Goal: Information Seeking & Learning: Learn about a topic

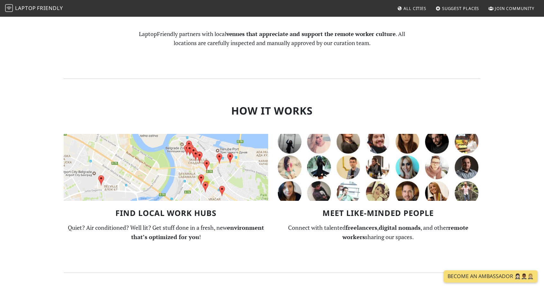
scroll to position [302, 0]
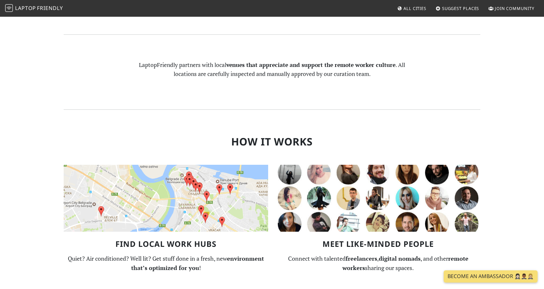
click at [202, 201] on img at bounding box center [166, 198] width 205 height 67
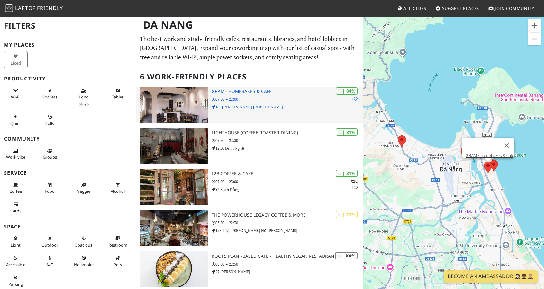
click at [256, 96] on p "07:00 – 22:00" at bounding box center [287, 99] width 151 height 6
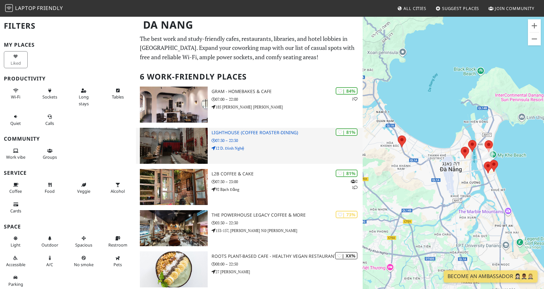
click at [284, 128] on div "| 81% Lighthouse (Coffee roaster-Dining) 07:30 – 22:30 12 D. Đình Nghệ" at bounding box center [287, 146] width 151 height 36
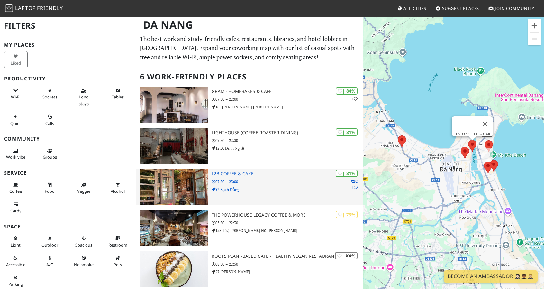
click at [298, 171] on h3 "L2B COFFEE & CAKE" at bounding box center [287, 173] width 151 height 5
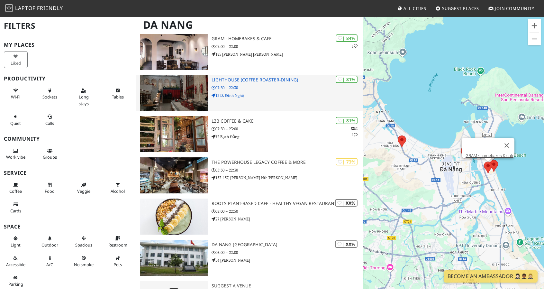
scroll to position [53, 0]
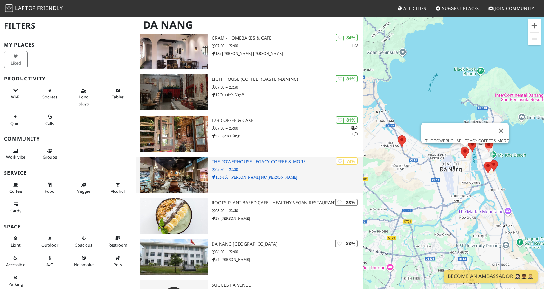
click at [266, 162] on h3 "THE POWERHOUSE LEGACY COFFEE & MORE" at bounding box center [287, 161] width 151 height 5
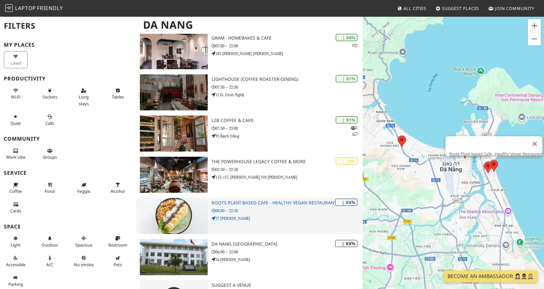
click at [263, 211] on p "08:00 – 22:50" at bounding box center [287, 211] width 151 height 6
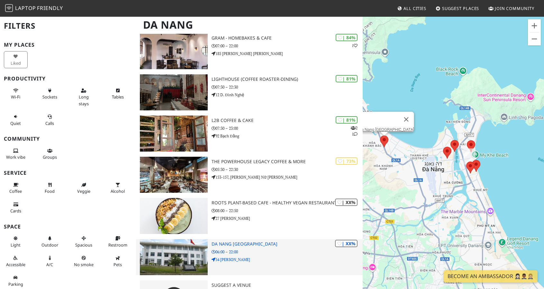
click at [271, 248] on div "| XX% Da Nang University of Science and Technology 06:00 – 22:00 54 Nguyễn Lươn…" at bounding box center [287, 257] width 151 height 36
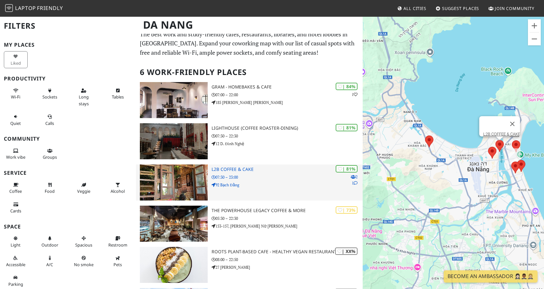
scroll to position [0, 0]
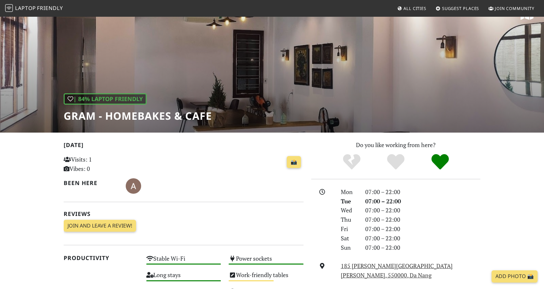
scroll to position [1, 0]
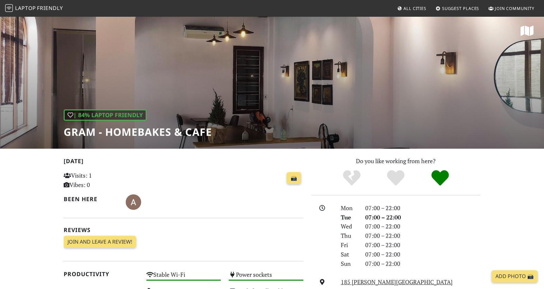
click at [140, 132] on h1 "GRAM - homebakes & cafe" at bounding box center [138, 132] width 148 height 12
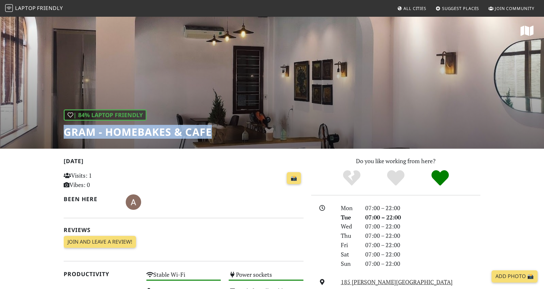
click at [140, 132] on h1 "GRAM - homebakes & cafe" at bounding box center [138, 132] width 148 height 12
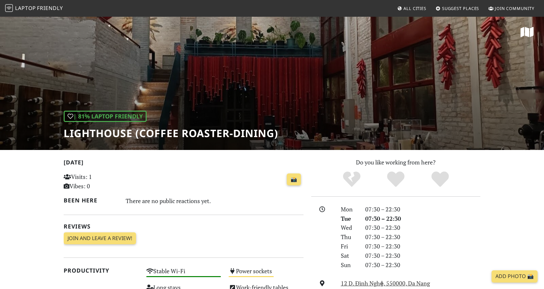
click at [245, 133] on h1 "Lighthouse (Coffee roaster-Dining)" at bounding box center [171, 133] width 215 height 12
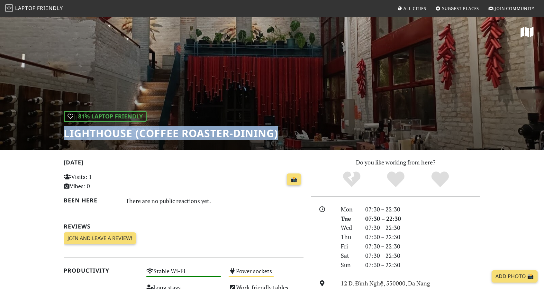
click at [245, 133] on h1 "Lighthouse (Coffee roaster-Dining)" at bounding box center [171, 133] width 215 height 12
click at [223, 132] on h1 "Lighthouse (Coffee roaster-Dining)" at bounding box center [171, 133] width 215 height 12
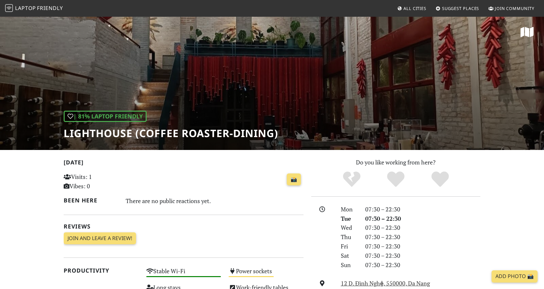
click at [118, 134] on h1 "Lighthouse (Coffee roaster-Dining)" at bounding box center [171, 133] width 215 height 12
copy h1 "Lighthouse"
click at [187, 129] on h1 "Lighthouse (Coffee roaster-Dining)" at bounding box center [171, 133] width 215 height 12
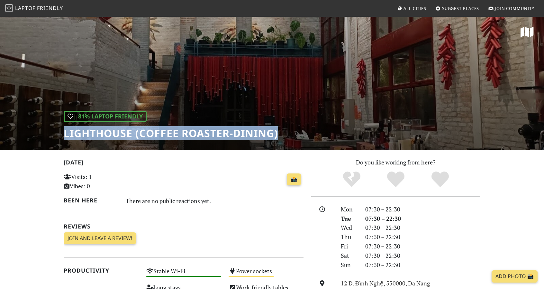
click at [187, 129] on h1 "Lighthouse (Coffee roaster-Dining)" at bounding box center [171, 133] width 215 height 12
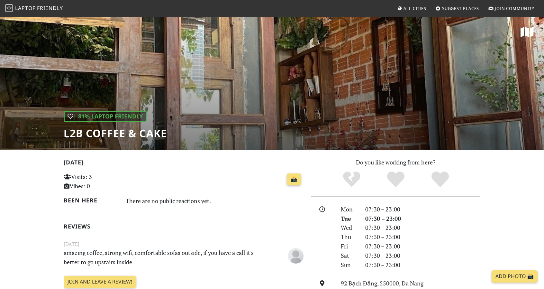
click at [105, 135] on h1 "L2B COFFEE & CAKE" at bounding box center [115, 133] width 103 height 12
click at [184, 200] on div "There are no public reactions yet." at bounding box center [215, 201] width 178 height 10
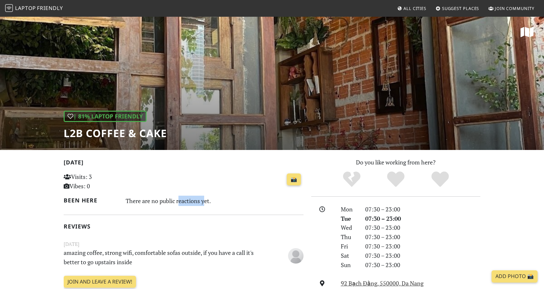
drag, startPoint x: 124, startPoint y: 200, endPoint x: 223, endPoint y: 204, distance: 99.8
click at [223, 204] on div "There are no public reactions yet." at bounding box center [215, 201] width 186 height 11
click at [213, 204] on div "There are no public reactions yet." at bounding box center [215, 201] width 178 height 10
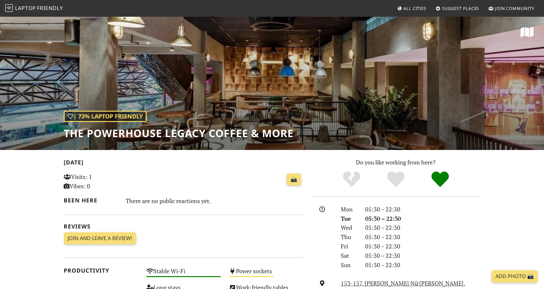
click at [218, 133] on h1 "THE POWERHOUSE LEGACY COFFEE & MORE" at bounding box center [179, 133] width 230 height 12
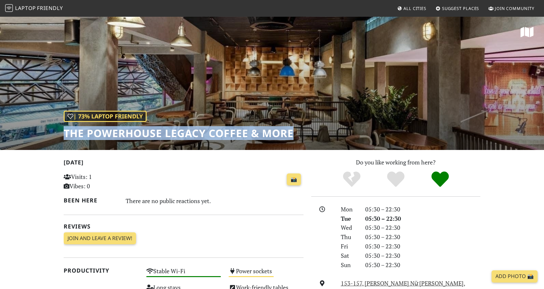
click at [218, 133] on h1 "THE POWERHOUSE LEGACY COFFEE & MORE" at bounding box center [179, 133] width 230 height 12
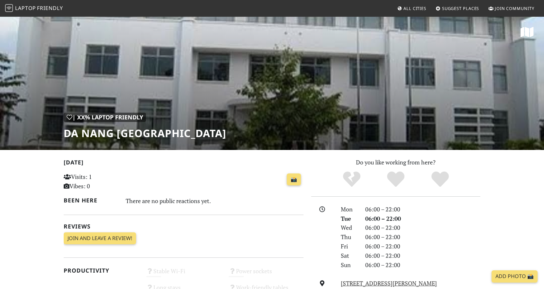
click at [221, 136] on h1 "Da Nang [GEOGRAPHIC_DATA]" at bounding box center [145, 133] width 163 height 12
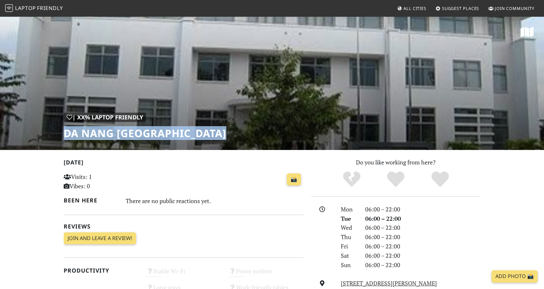
click at [221, 136] on h1 "Da Nang [GEOGRAPHIC_DATA]" at bounding box center [145, 133] width 163 height 12
click at [192, 134] on h1 "Da Nang [GEOGRAPHIC_DATA]" at bounding box center [145, 133] width 163 height 12
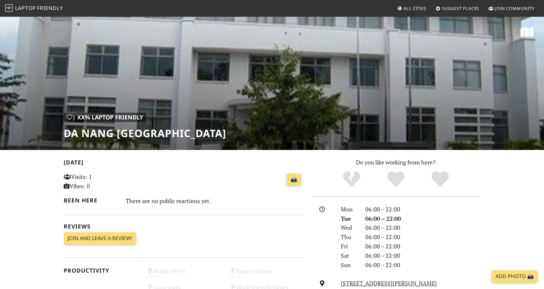
click at [226, 133] on h1 "Da Nang [GEOGRAPHIC_DATA]" at bounding box center [145, 133] width 163 height 12
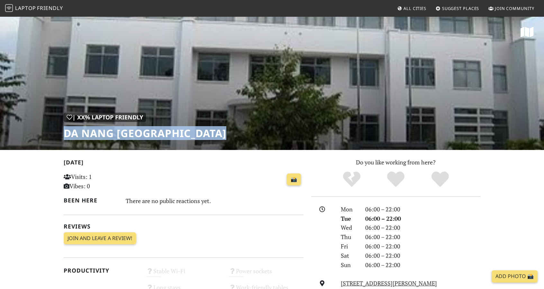
click at [226, 133] on h1 "Da Nang [GEOGRAPHIC_DATA]" at bounding box center [145, 133] width 163 height 12
